Goal: Find specific page/section: Locate a particular part of the current website

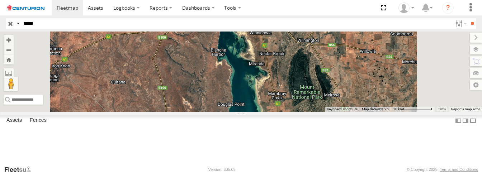
click at [0, 0] on div "PM753 [GEOGRAPHIC_DATA]" at bounding box center [0, 0] width 0 height 0
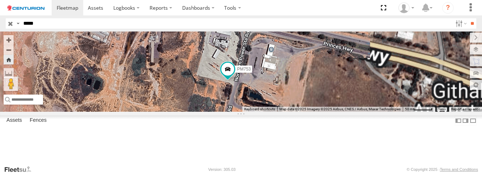
drag, startPoint x: 347, startPoint y: 91, endPoint x: 317, endPoint y: 126, distance: 45.3
click at [317, 112] on div "PM753" at bounding box center [241, 72] width 482 height 80
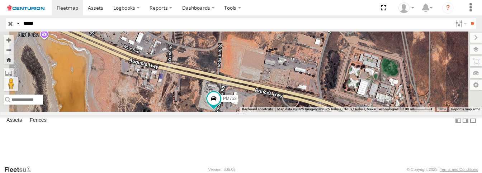
drag, startPoint x: 292, startPoint y: 107, endPoint x: 287, endPoint y: 134, distance: 27.1
click at [287, 112] on div "PM753" at bounding box center [241, 72] width 482 height 80
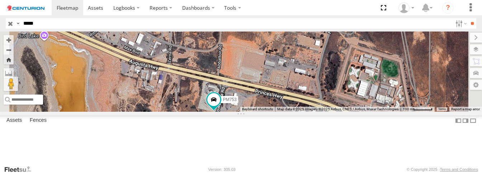
click at [0, 0] on div "PM753 [GEOGRAPHIC_DATA] [GEOGRAPHIC_DATA] -32.51265 137.80275" at bounding box center [0, 0] width 0 height 0
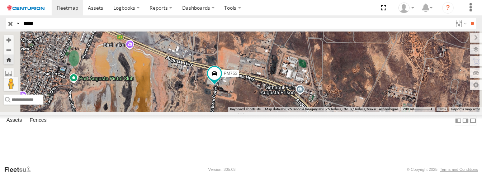
drag, startPoint x: 280, startPoint y: 108, endPoint x: 288, endPoint y: 103, distance: 9.2
click at [288, 103] on div "PM753" at bounding box center [241, 72] width 482 height 80
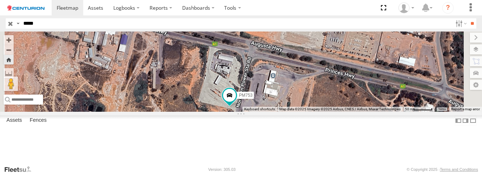
drag, startPoint x: 282, startPoint y: 86, endPoint x: 275, endPoint y: 106, distance: 20.4
click at [275, 106] on div "PM753" at bounding box center [241, 72] width 482 height 80
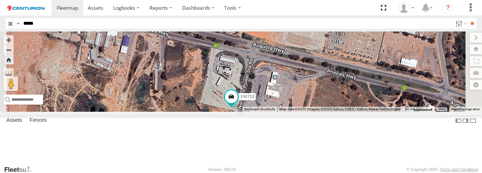
drag, startPoint x: 283, startPoint y: 114, endPoint x: 286, endPoint y: 119, distance: 5.5
click at [286, 112] on div "PM753" at bounding box center [241, 72] width 482 height 80
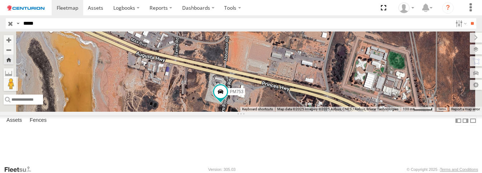
drag, startPoint x: 271, startPoint y: 117, endPoint x: 280, endPoint y: 120, distance: 9.5
click at [280, 112] on div "PM753" at bounding box center [241, 72] width 482 height 80
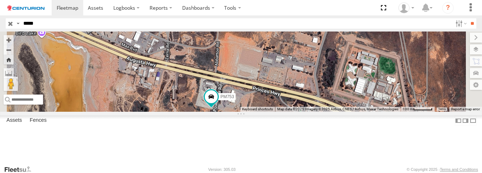
drag, startPoint x: 272, startPoint y: 124, endPoint x: 274, endPoint y: 129, distance: 5.6
click at [274, 112] on div "PM753" at bounding box center [241, 72] width 482 height 80
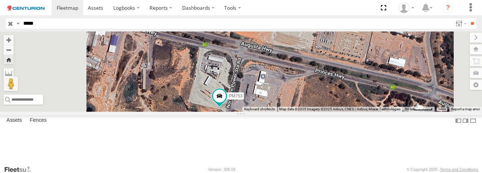
drag, startPoint x: 278, startPoint y: 122, endPoint x: 282, endPoint y: 125, distance: 4.1
click at [282, 112] on div "PM753" at bounding box center [241, 72] width 482 height 80
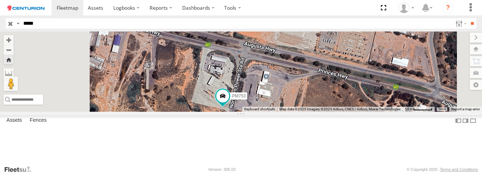
drag, startPoint x: 282, startPoint y: 125, endPoint x: 286, endPoint y: 125, distance: 4.3
click at [286, 112] on div "PM753" at bounding box center [241, 72] width 482 height 80
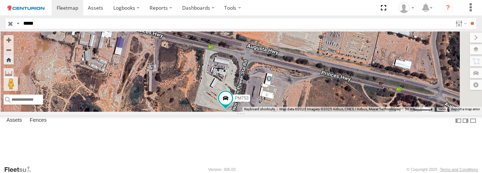
click at [289, 112] on div "PM753" at bounding box center [241, 72] width 482 height 80
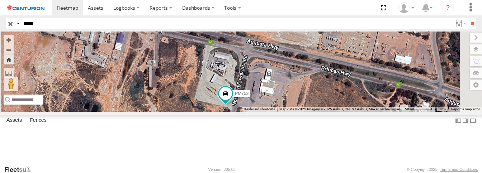
click at [289, 112] on div "PM753" at bounding box center [241, 72] width 482 height 80
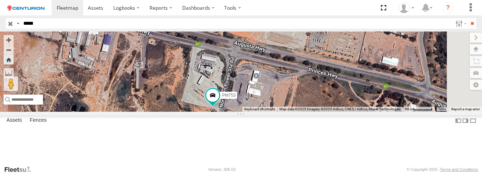
drag, startPoint x: 296, startPoint y: 117, endPoint x: 281, endPoint y: 119, distance: 14.9
click at [281, 112] on div "PM753" at bounding box center [241, 72] width 482 height 80
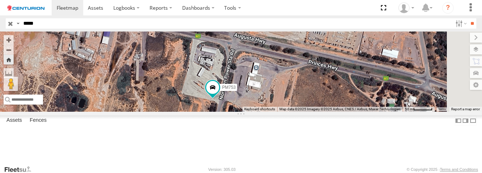
drag, startPoint x: 279, startPoint y: 124, endPoint x: 279, endPoint y: 114, distance: 9.7
click at [279, 112] on div "PM753" at bounding box center [241, 72] width 482 height 80
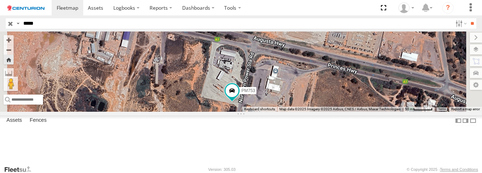
drag, startPoint x: 286, startPoint y: 120, endPoint x: 306, endPoint y: 123, distance: 20.3
click at [306, 112] on div "PM753" at bounding box center [241, 72] width 482 height 80
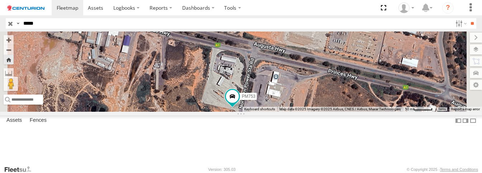
drag, startPoint x: 296, startPoint y: 121, endPoint x: 296, endPoint y: 130, distance: 9.0
click at [296, 112] on div "PM753" at bounding box center [241, 72] width 482 height 80
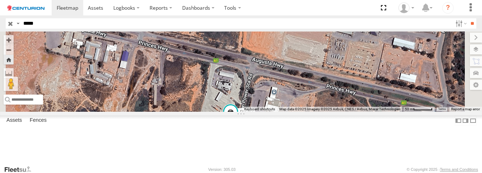
drag, startPoint x: 321, startPoint y: 75, endPoint x: 307, endPoint y: 101, distance: 29.4
click at [307, 101] on div "PM753" at bounding box center [241, 72] width 482 height 80
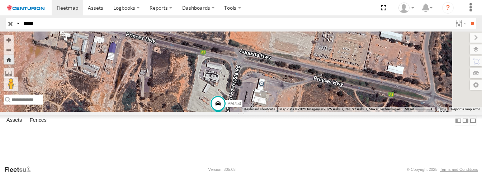
drag, startPoint x: 278, startPoint y: 105, endPoint x: 261, endPoint y: 94, distance: 20.2
click at [261, 94] on div "PM753" at bounding box center [241, 72] width 482 height 80
click at [0, 0] on div "PM753 [GEOGRAPHIC_DATA] [GEOGRAPHIC_DATA] -32.51265 137.80275" at bounding box center [0, 0] width 0 height 0
